Goal: Transaction & Acquisition: Purchase product/service

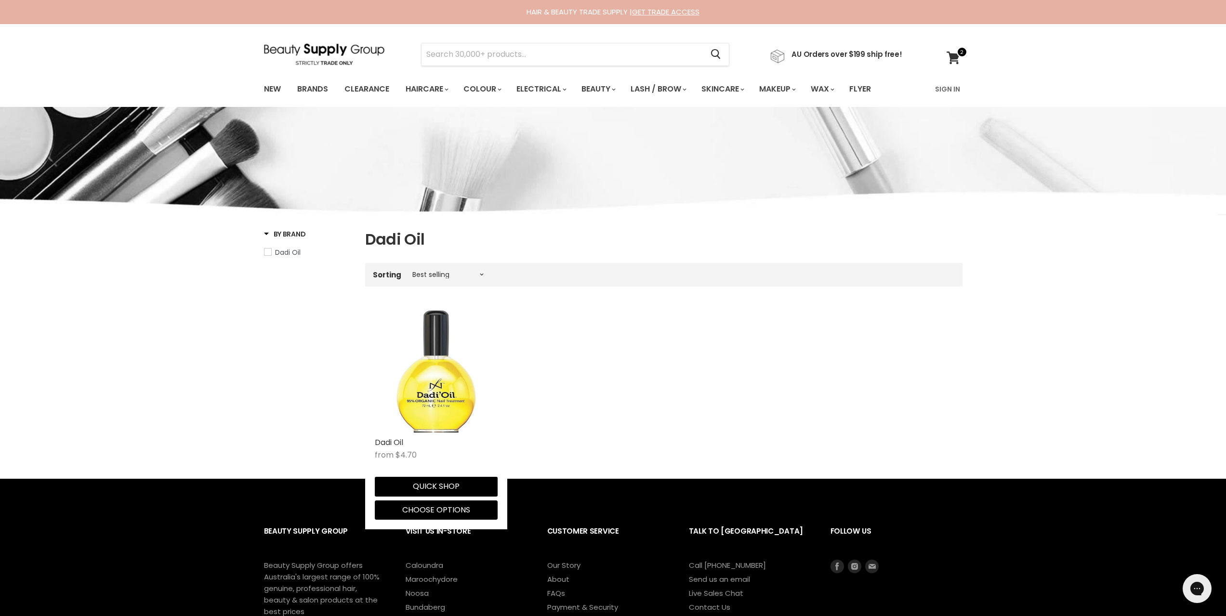
click at [427, 357] on img "Main content" at bounding box center [436, 371] width 123 height 123
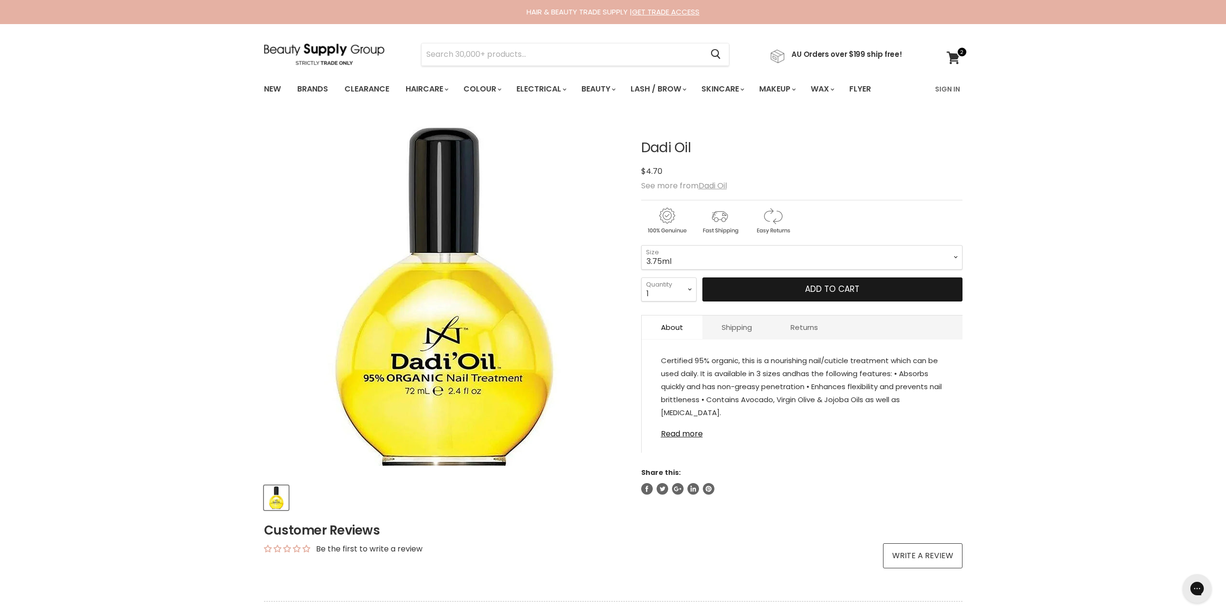
click at [809, 293] on span "Add to cart" at bounding box center [832, 289] width 54 height 12
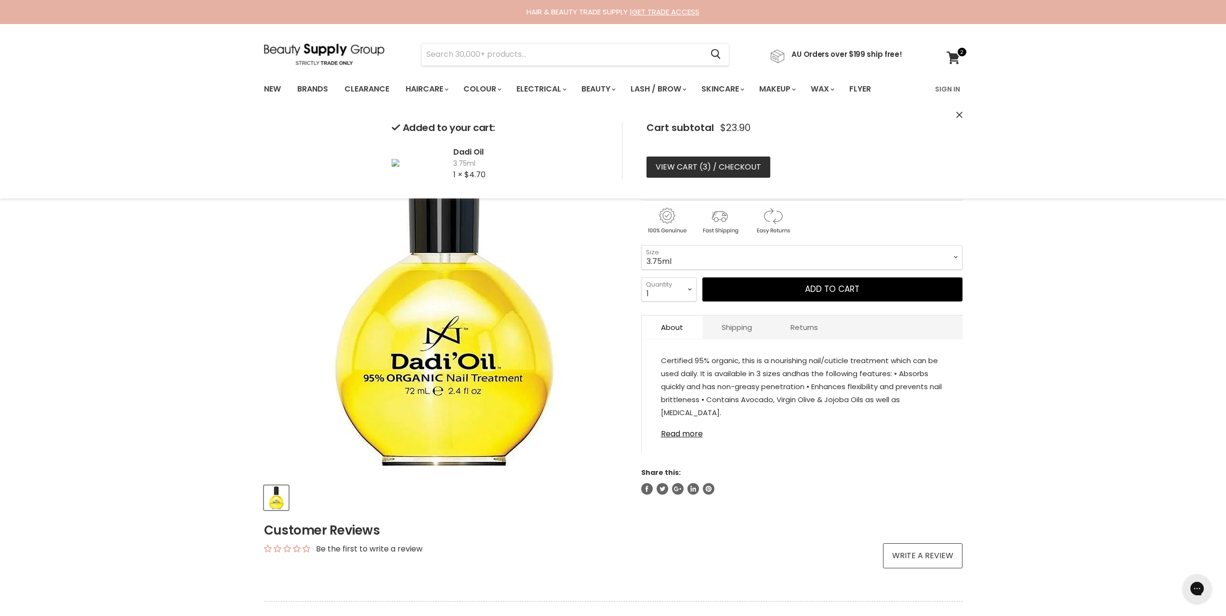
click at [720, 163] on link "View cart ( 3 ) / Checkout" at bounding box center [708, 167] width 124 height 21
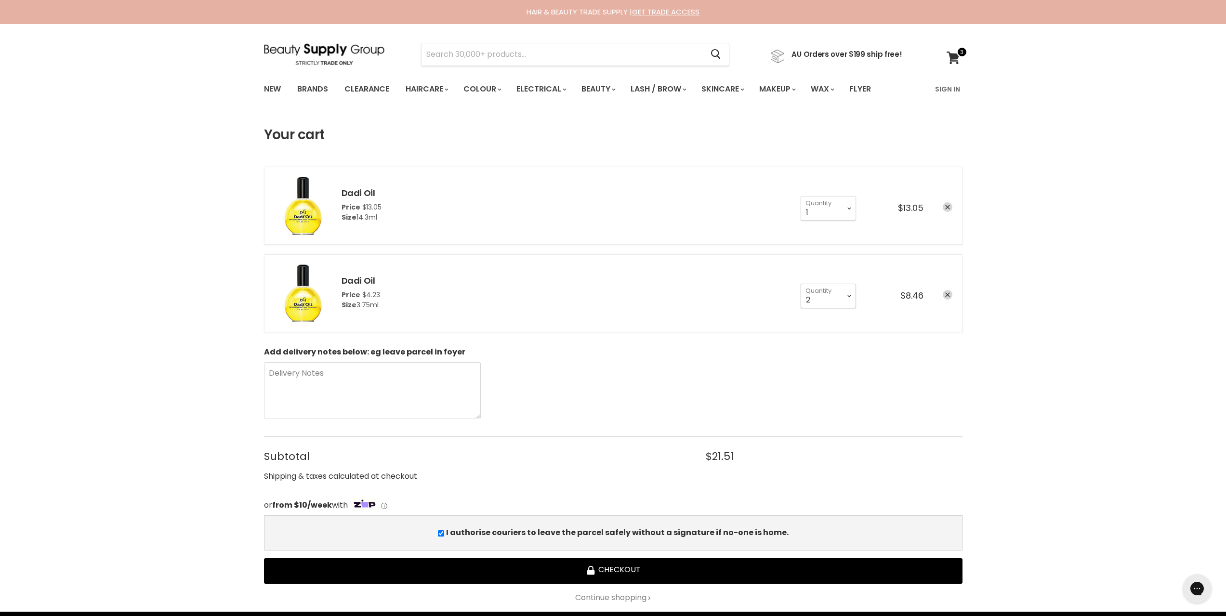
click at [837, 301] on select "1 2 3 4 5 6 7 8 9 10+" at bounding box center [828, 296] width 55 height 24
select select "1"
click at [801, 284] on select "1 2 3 4 5 6 7 8 9 10+" at bounding box center [828, 296] width 55 height 24
type input "1"
drag, startPoint x: 0, startPoint y: 0, endPoint x: 945, endPoint y: 209, distance: 967.5
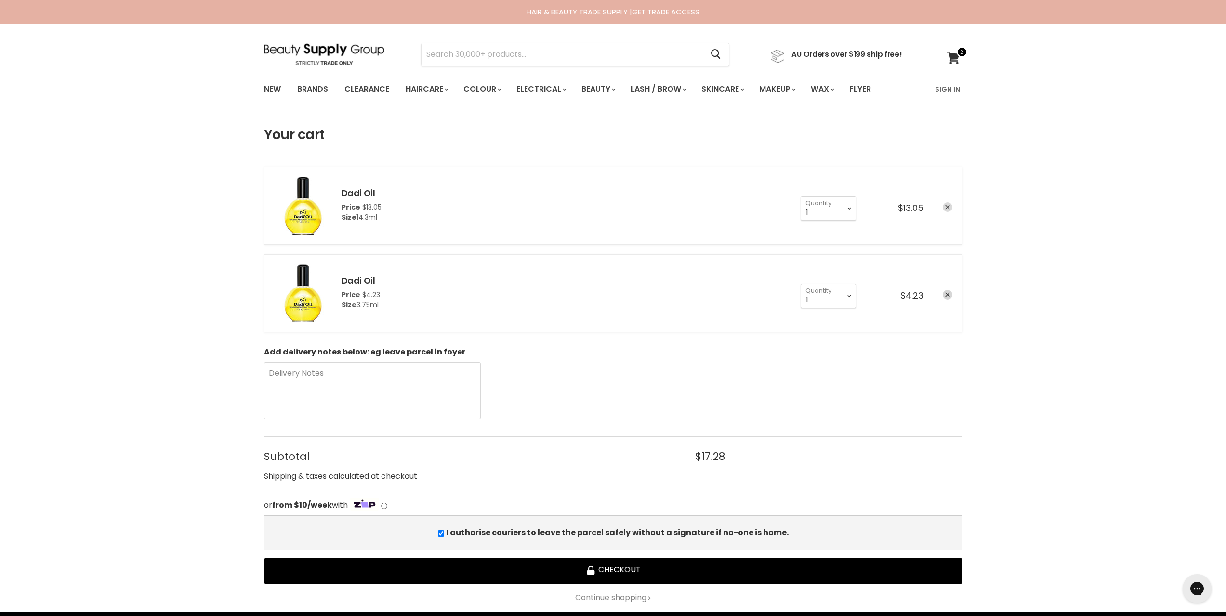
click at [945, 209] on icon "remove Dadi Oil" at bounding box center [947, 207] width 5 height 5
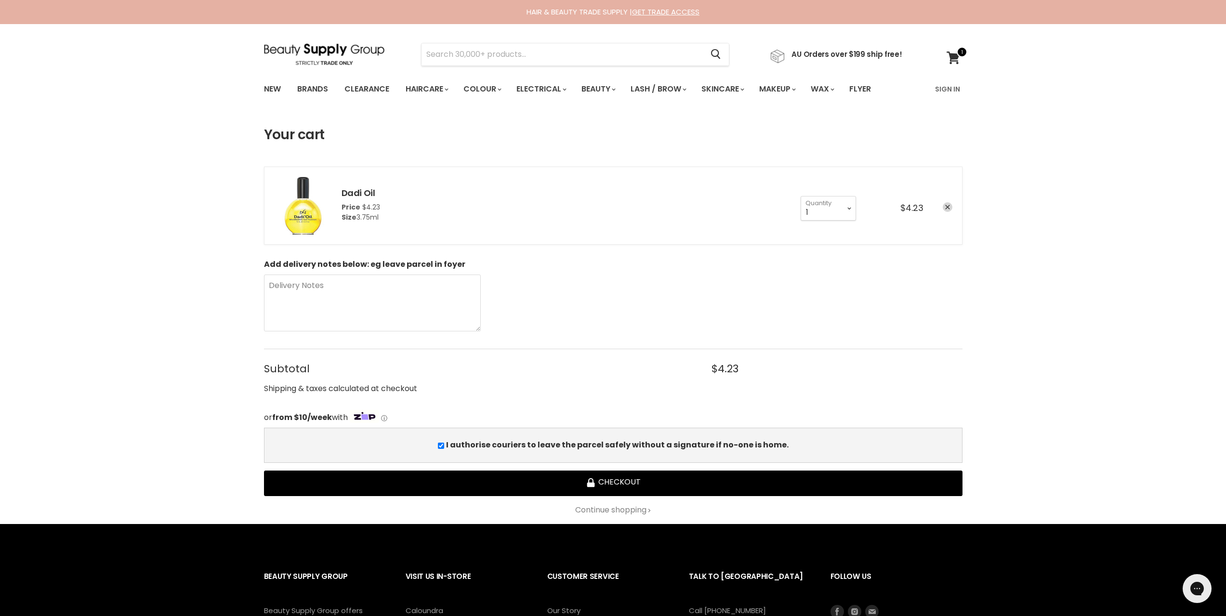
click at [302, 205] on img "cart checkout" at bounding box center [303, 206] width 58 height 58
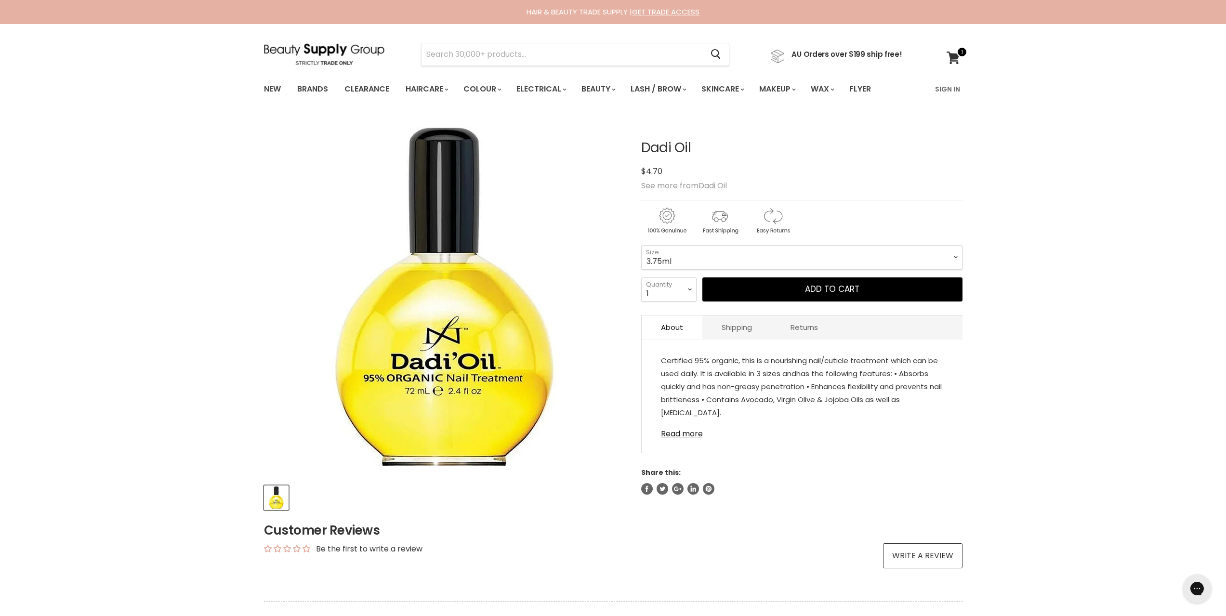
click at [987, 158] on div "Home Dadi Oil Click or scroll to zoom Tap or pinch to zoom" at bounding box center [613, 485] width 1226 height 736
click at [989, 174] on div "Home Dadi Oil Click or scroll to zoom Tap or pinch to zoom" at bounding box center [613, 485] width 1226 height 736
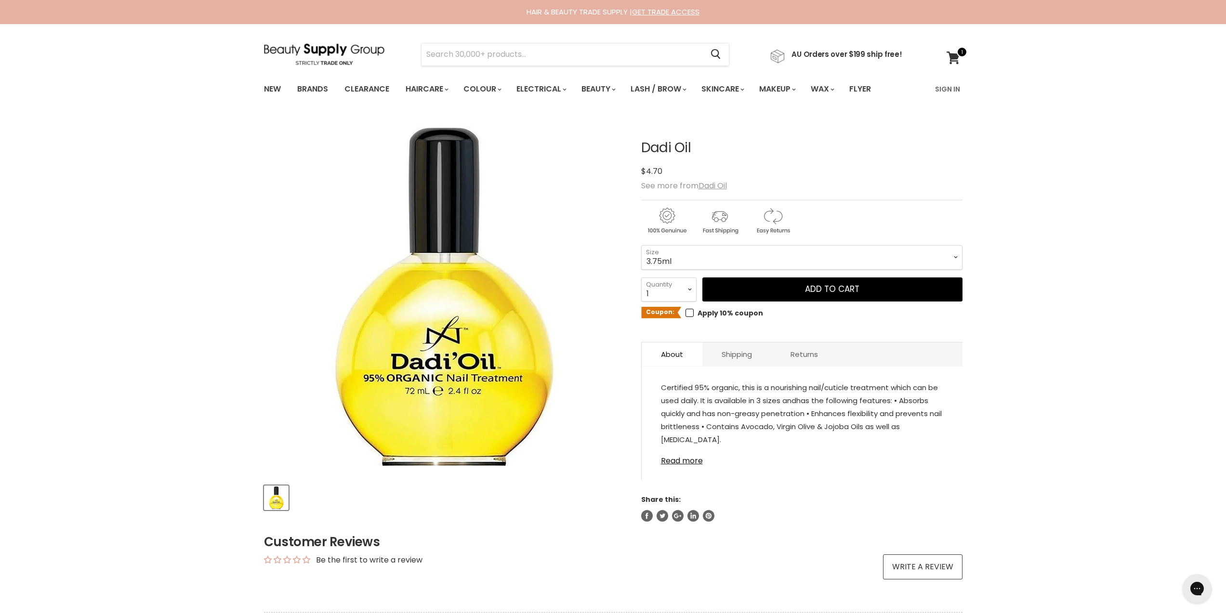
click at [686, 313] on span "Main content" at bounding box center [690, 313] width 8 height 8
click at [0, 0] on input "Apply 10% coupon" at bounding box center [0, 0] width 0 height 0
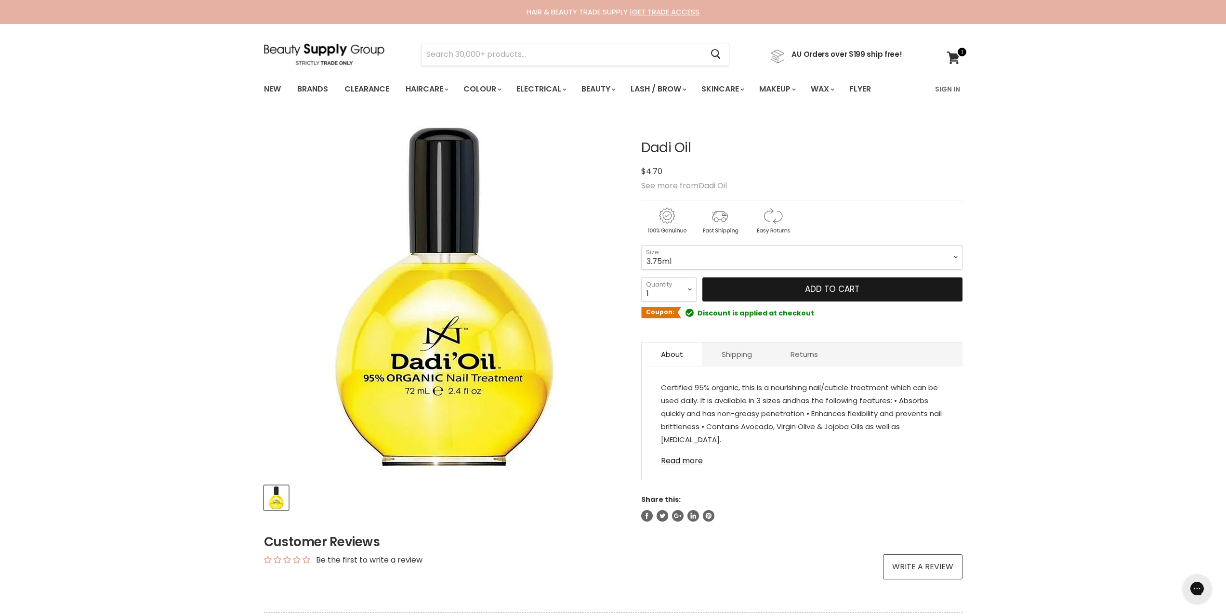
click at [797, 296] on button "Add to cart" at bounding box center [832, 289] width 260 height 24
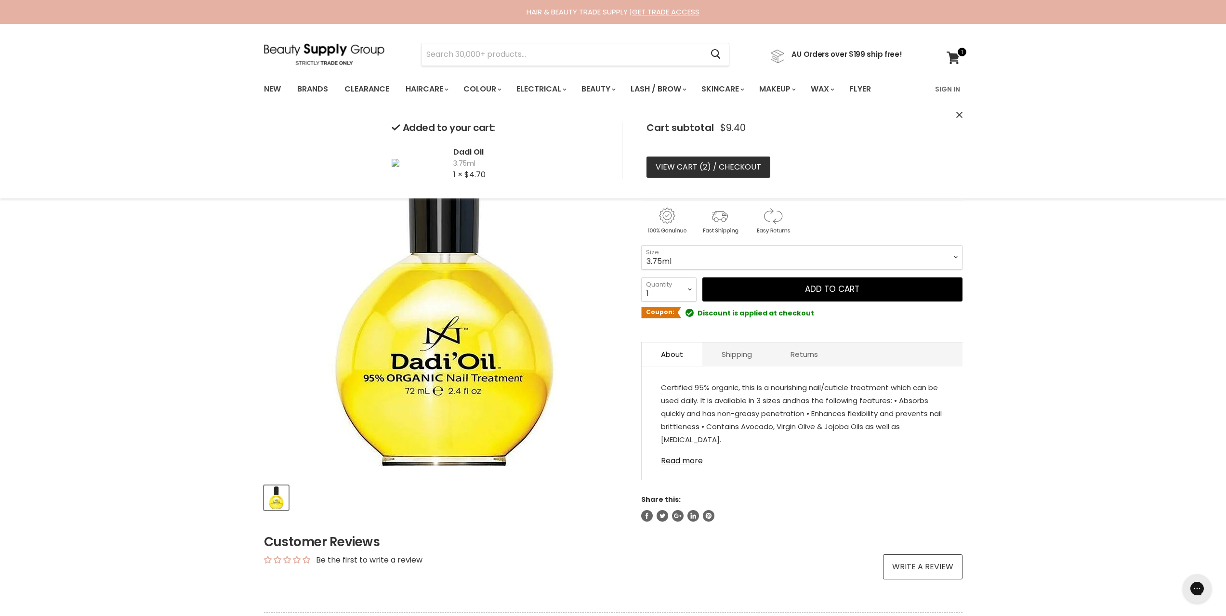
click at [722, 164] on link "View cart ( 2 ) / Checkout" at bounding box center [708, 167] width 124 height 21
